Goal: Navigation & Orientation: Understand site structure

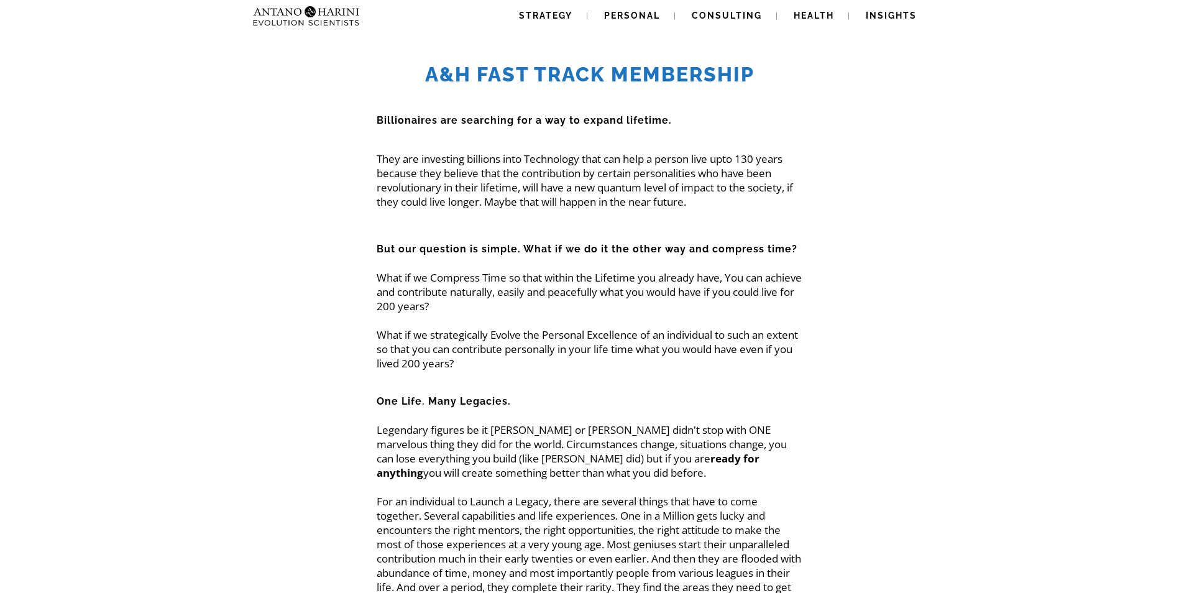
click at [313, 17] on img at bounding box center [281, 16] width 67 height 32
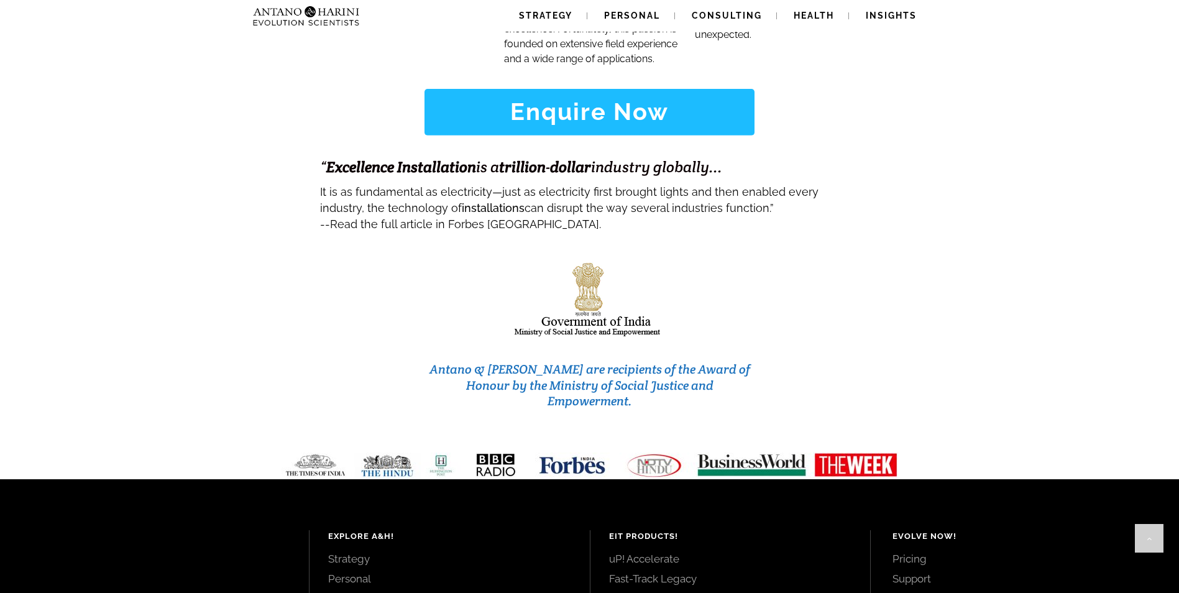
scroll to position [5205, 0]
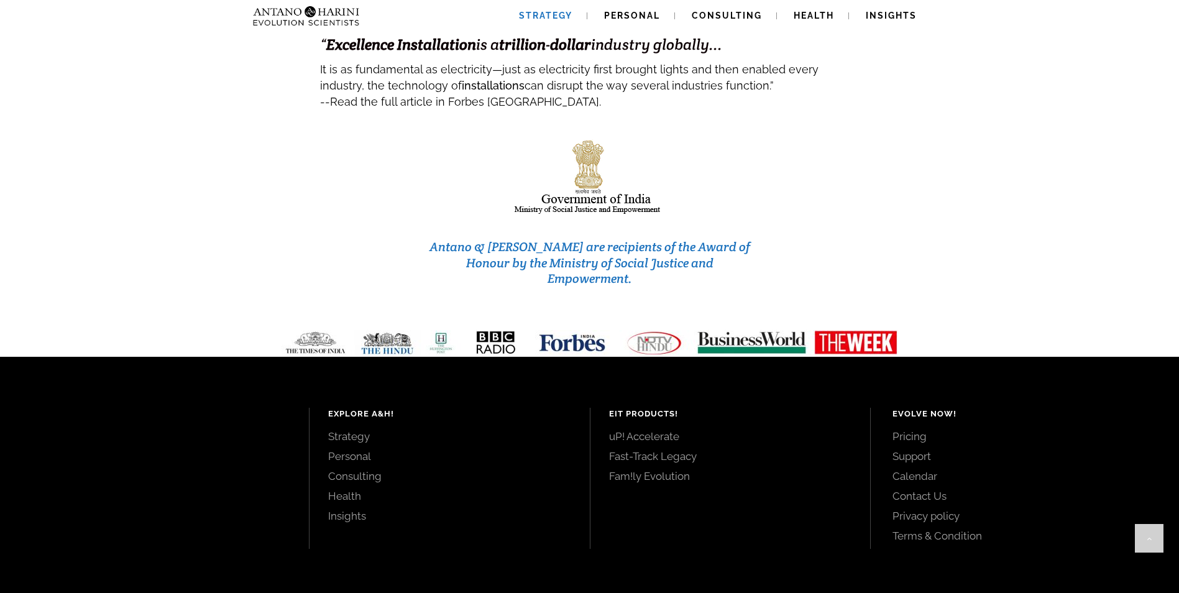
click at [553, 17] on span "Strategy" at bounding box center [545, 16] width 53 height 10
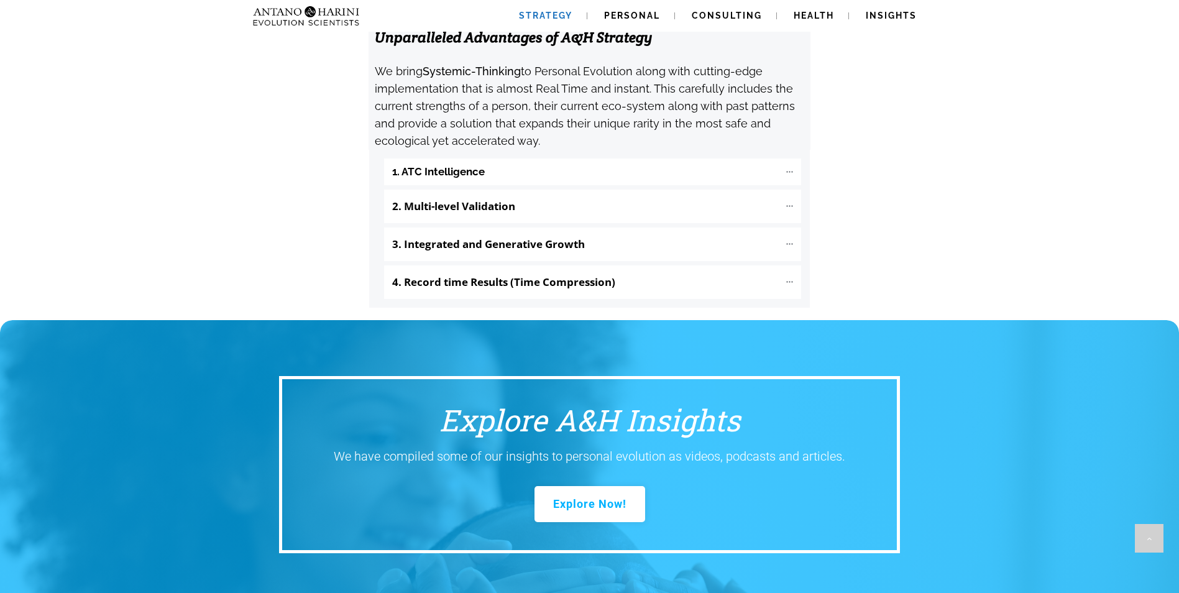
scroll to position [1637, 0]
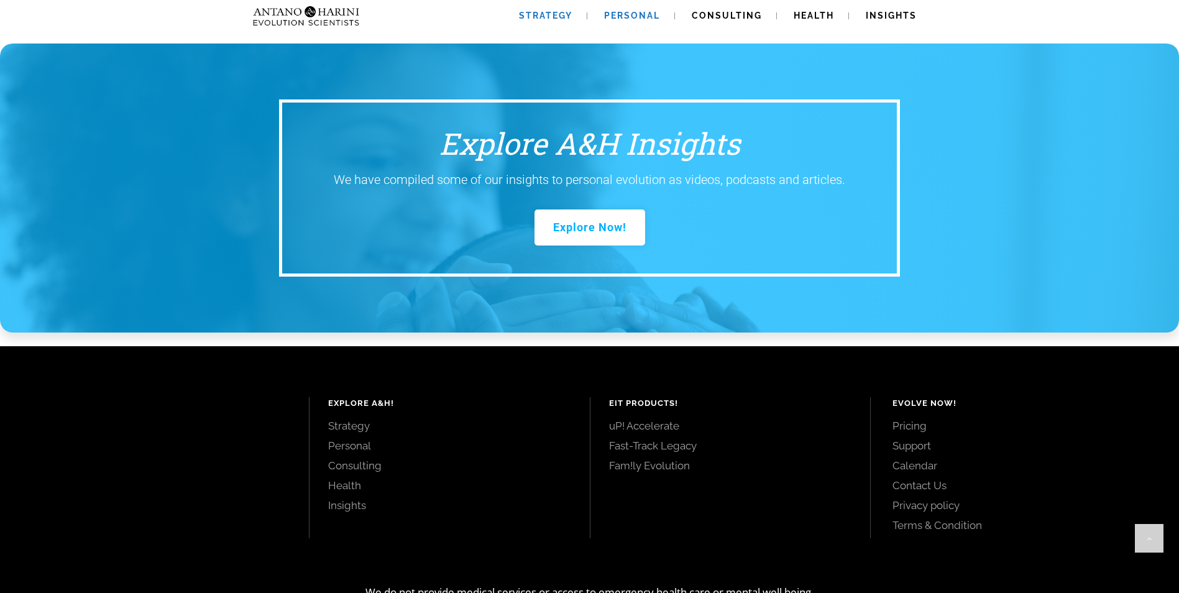
click at [640, 8] on link "Personal" at bounding box center [632, 16] width 86 height 32
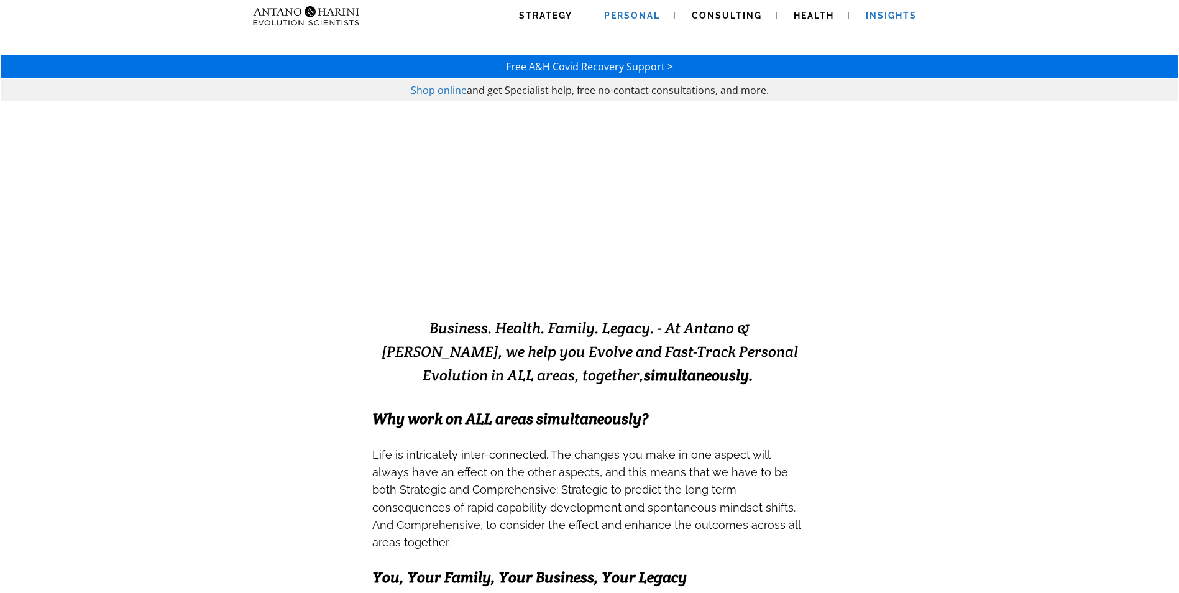
click at [885, 11] on span "Insights" at bounding box center [891, 16] width 51 height 10
